Goal: Information Seeking & Learning: Find specific fact

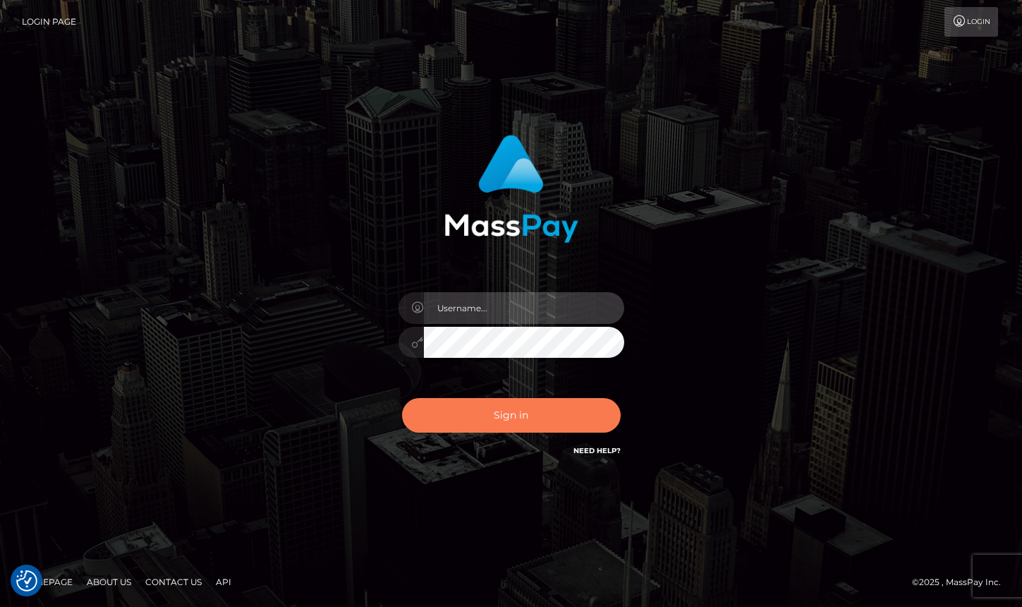
type input "grace.rush"
click at [471, 408] on button "Sign in" at bounding box center [511, 415] width 219 height 35
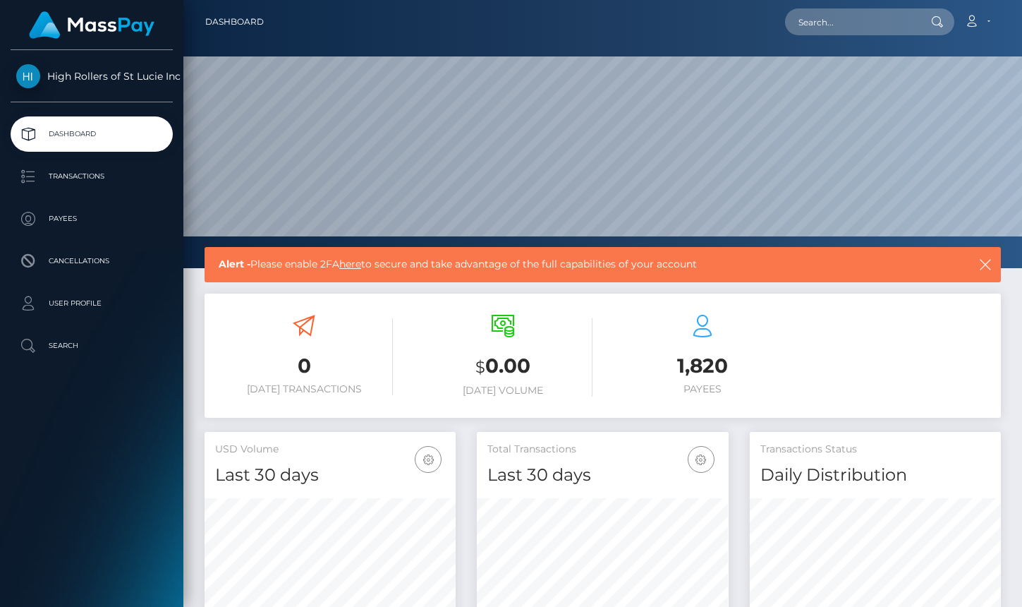
scroll to position [250, 251]
click at [99, 209] on p "Payees" at bounding box center [91, 218] width 151 height 21
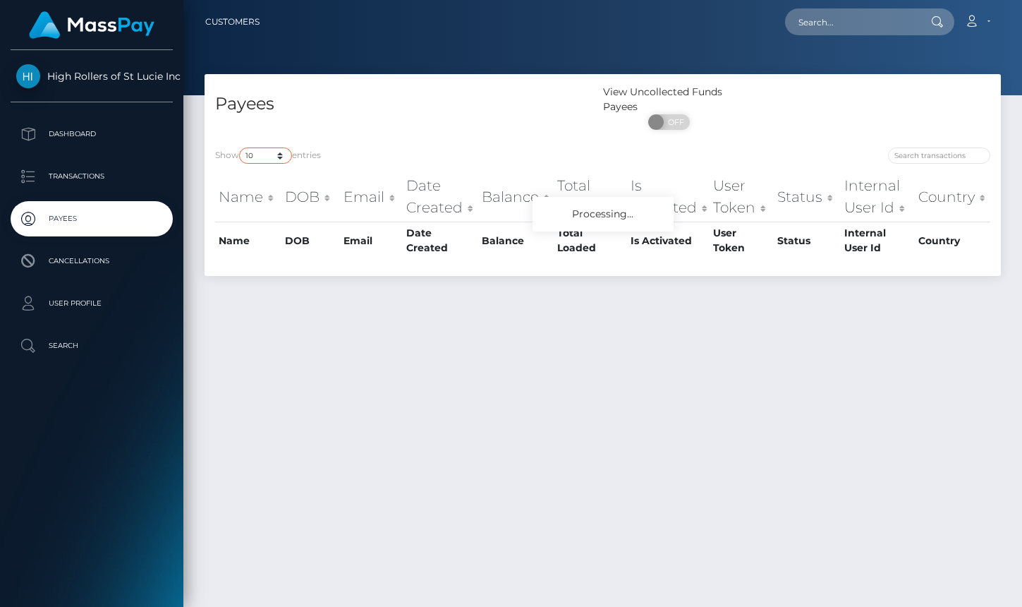
click at [283, 151] on select "10 25 50 100 250" at bounding box center [265, 155] width 53 height 16
select select "250"
click at [241, 148] on select "10 25 50 100 250" at bounding box center [265, 155] width 53 height 16
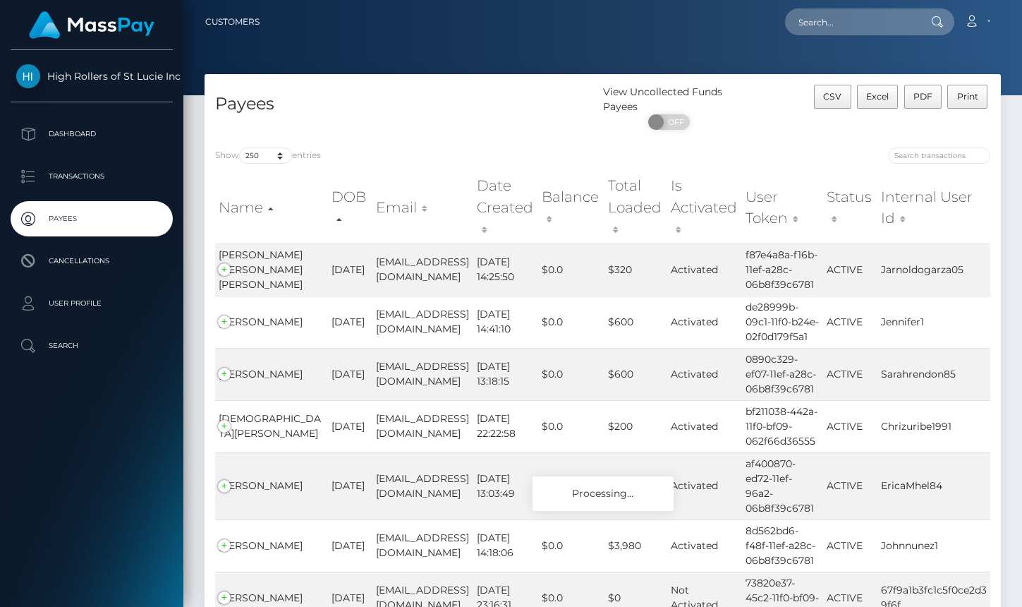
click at [383, 131] on div "Payees" at bounding box center [404, 111] width 399 height 52
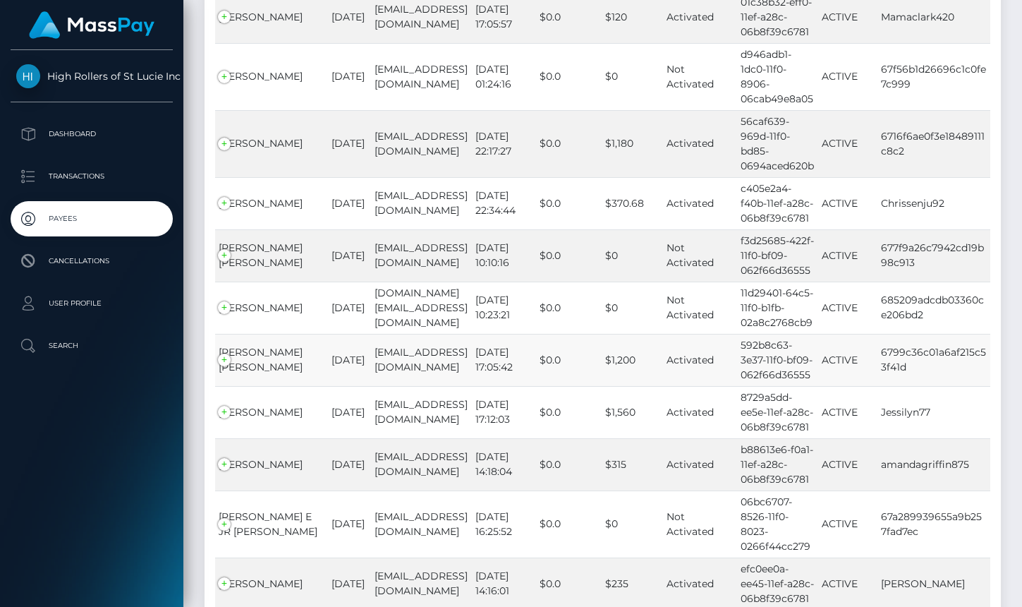
scroll to position [13642, 0]
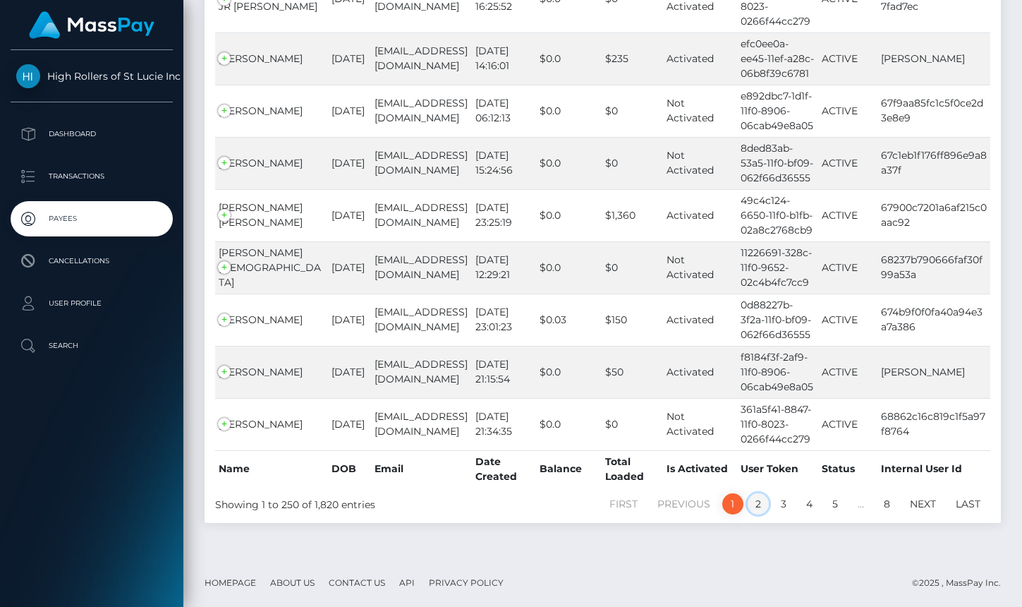
click at [755, 506] on link "2" at bounding box center [758, 503] width 21 height 21
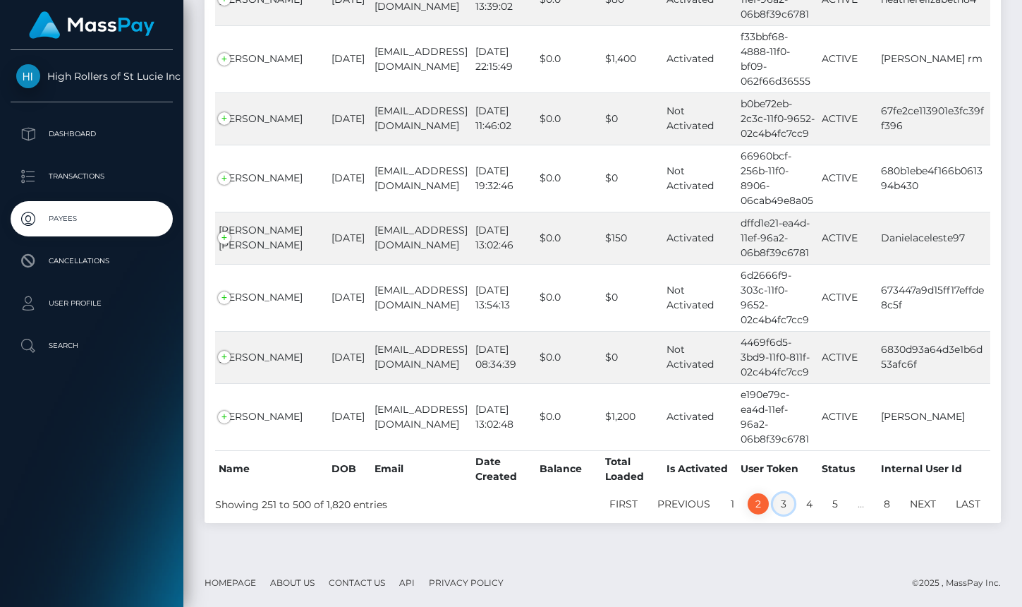
click at [789, 497] on link "3" at bounding box center [783, 503] width 21 height 21
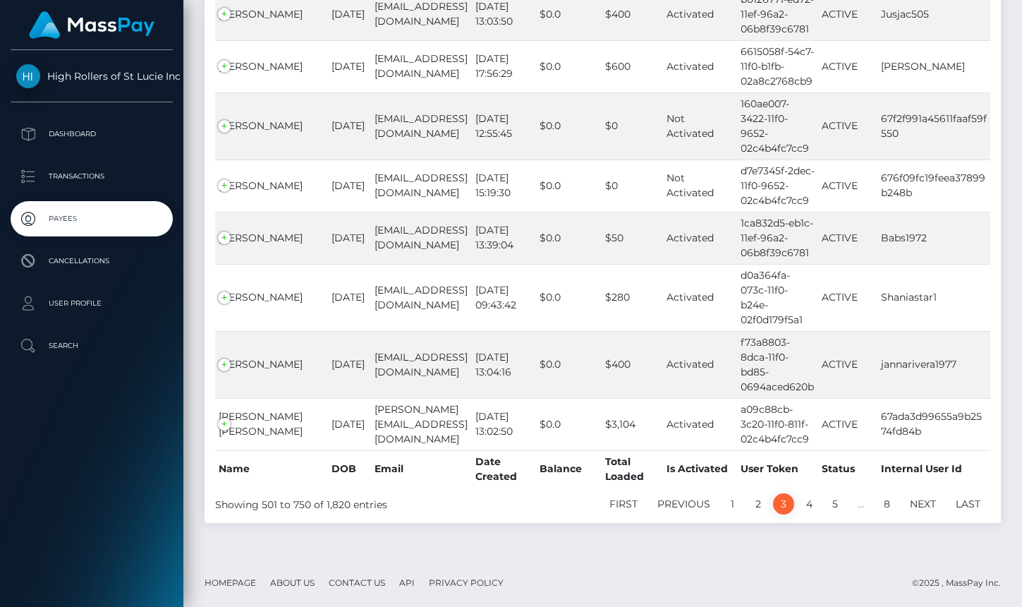
scroll to position [13286, 0]
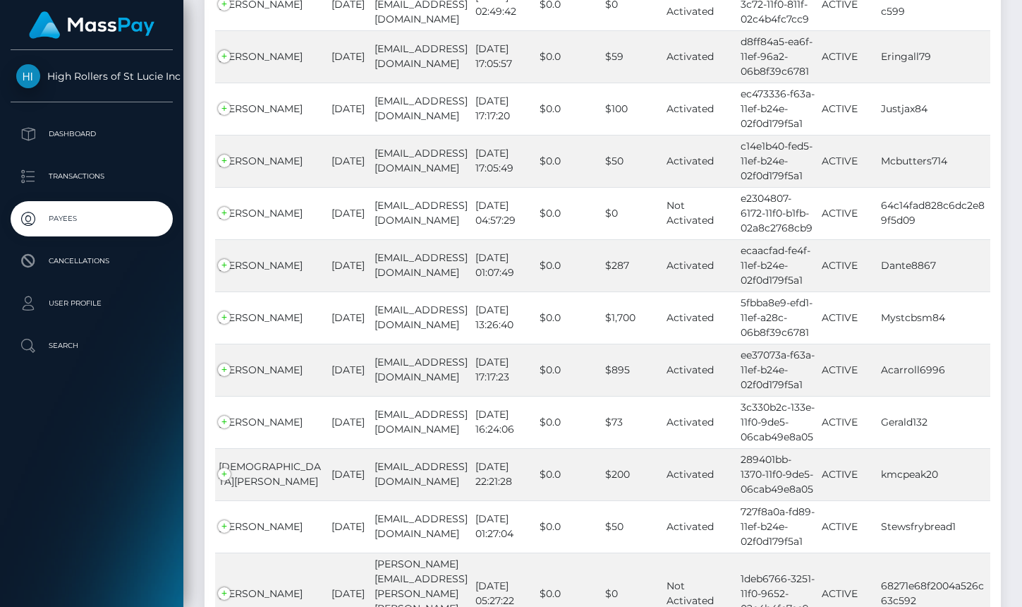
scroll to position [13227, 0]
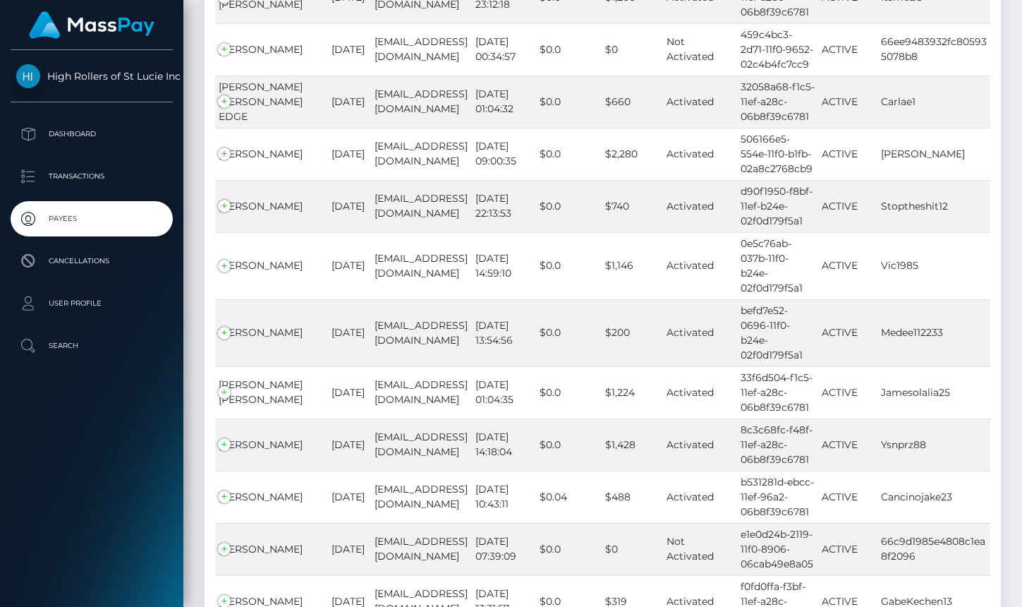
scroll to position [1428, 0]
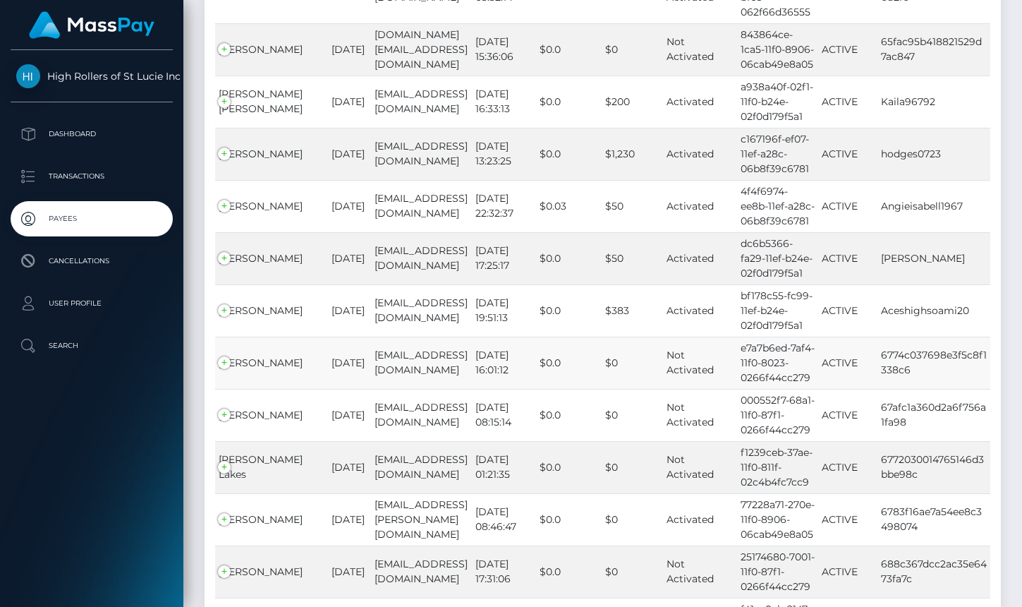
click at [918, 336] on td "6774c037698e3f5c8f1338c6" at bounding box center [933, 362] width 113 height 52
drag, startPoint x: 880, startPoint y: 289, endPoint x: 916, endPoint y: 312, distance: 43.4
click at [916, 336] on td "6774c037698e3f5c8f1338c6" at bounding box center [933, 362] width 113 height 52
copy td "6774c037698e3f5c8f1338c6"
